Goal: Information Seeking & Learning: Learn about a topic

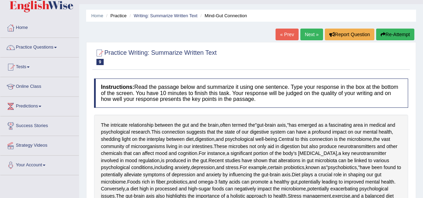
scroll to position [16, 0]
click at [30, 85] on link "Online Class" at bounding box center [39, 85] width 79 height 17
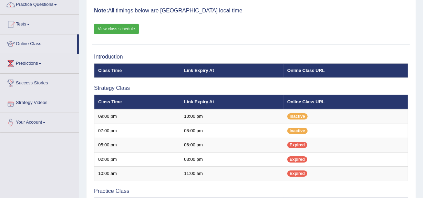
scroll to position [53, 0]
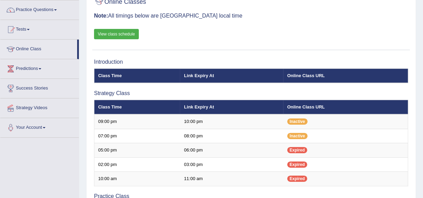
click at [107, 30] on link "View class schedule" at bounding box center [116, 34] width 45 height 10
click at [35, 9] on link "Practice Questions" at bounding box center [39, 8] width 79 height 17
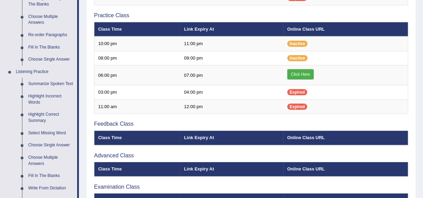
scroll to position [234, 0]
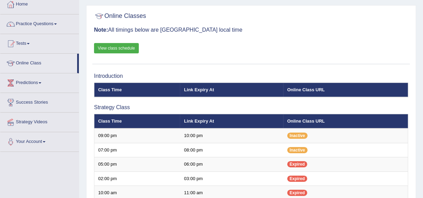
scroll to position [39, 0]
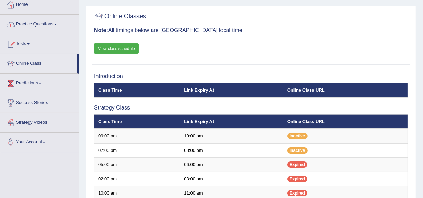
drag, startPoint x: 0, startPoint y: 0, endPoint x: 21, endPoint y: 21, distance: 30.2
click at [21, 21] on link "Practice Questions" at bounding box center [39, 23] width 79 height 17
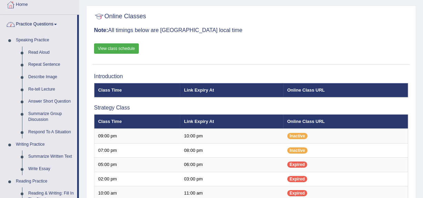
click at [21, 21] on link "Practice Questions" at bounding box center [38, 23] width 77 height 17
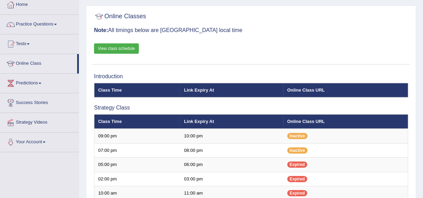
click at [21, 24] on link "Practice Questions" at bounding box center [39, 23] width 79 height 17
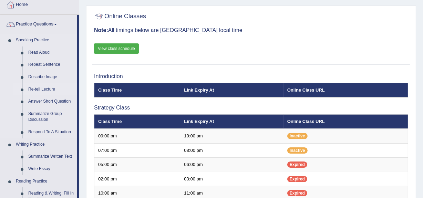
click at [35, 89] on link "Re-tell Lecture" at bounding box center [51, 89] width 52 height 12
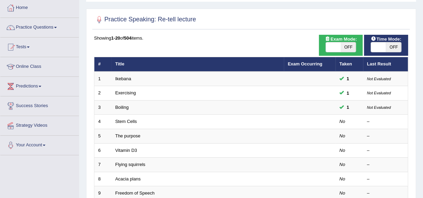
scroll to position [41, 0]
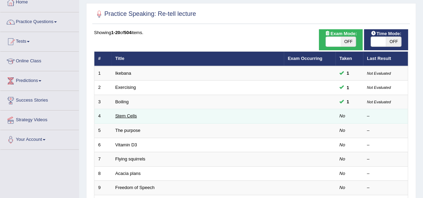
click at [123, 117] on link "Stem Cells" at bounding box center [126, 115] width 22 height 5
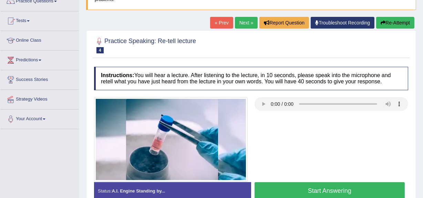
scroll to position [64, 0]
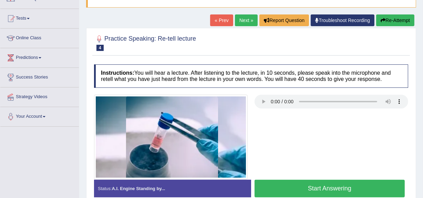
click at [278, 110] on div at bounding box center [332, 103] width 154 height 16
click at [320, 185] on button "Start Answering" at bounding box center [330, 189] width 150 height 18
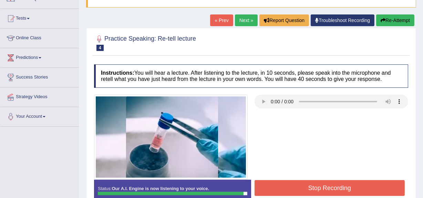
click at [320, 185] on button "Stop Recording" at bounding box center [330, 188] width 150 height 16
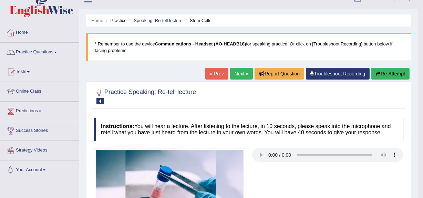
scroll to position [11, 0]
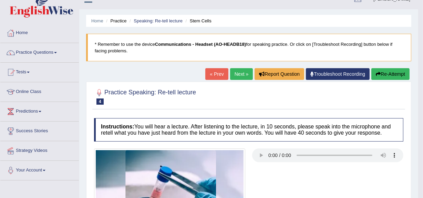
click at [379, 72] on button "Re-Attempt" at bounding box center [390, 74] width 38 height 12
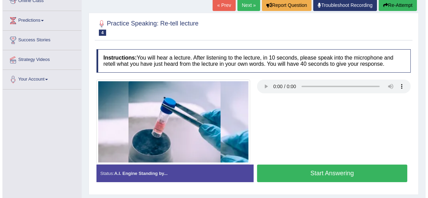
scroll to position [102, 0]
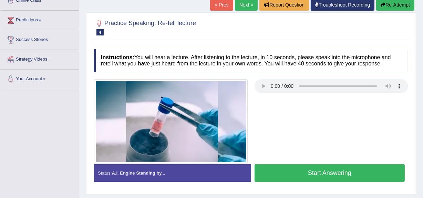
click at [306, 172] on button "Start Answering" at bounding box center [330, 173] width 150 height 18
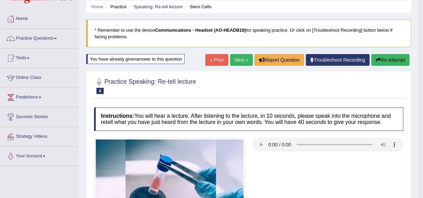
scroll to position [24, 0]
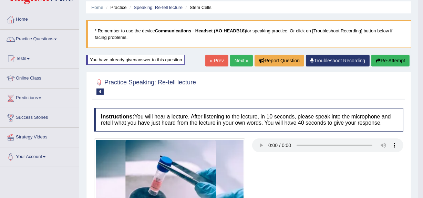
click at [238, 59] on link "Next »" at bounding box center [241, 61] width 23 height 12
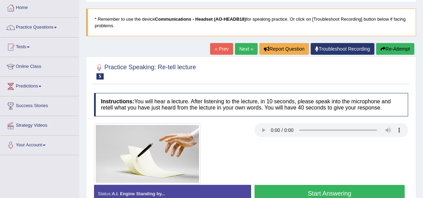
scroll to position [54, 0]
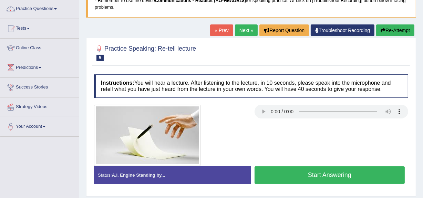
click at [319, 173] on button "Start Answering" at bounding box center [330, 175] width 150 height 18
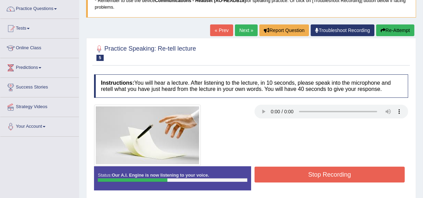
click at [392, 31] on button "Re-Attempt" at bounding box center [395, 30] width 38 height 12
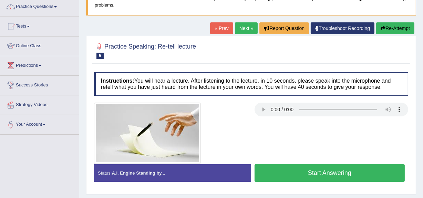
click at [313, 171] on button "Start Answering" at bounding box center [330, 173] width 150 height 18
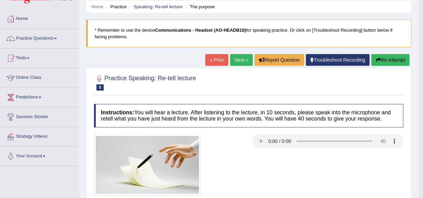
scroll to position [24, 0]
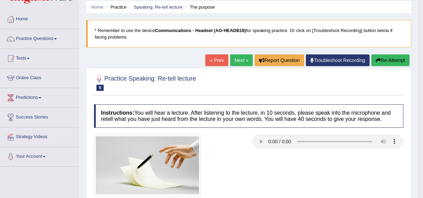
click at [238, 60] on link "Next »" at bounding box center [241, 60] width 23 height 12
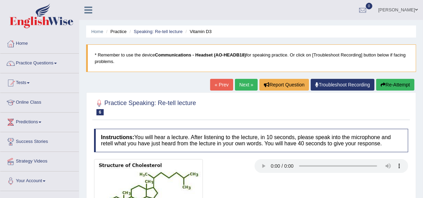
click at [27, 100] on link "Online Class" at bounding box center [39, 101] width 79 height 17
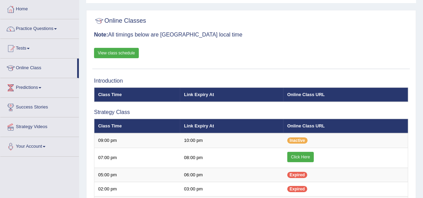
scroll to position [35, 0]
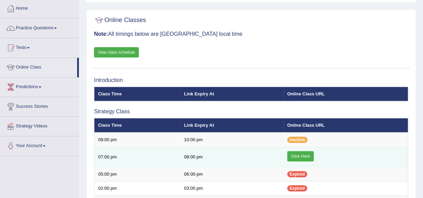
click at [293, 155] on link "Click Here" at bounding box center [300, 156] width 27 height 10
